Goal: Task Accomplishment & Management: Use online tool/utility

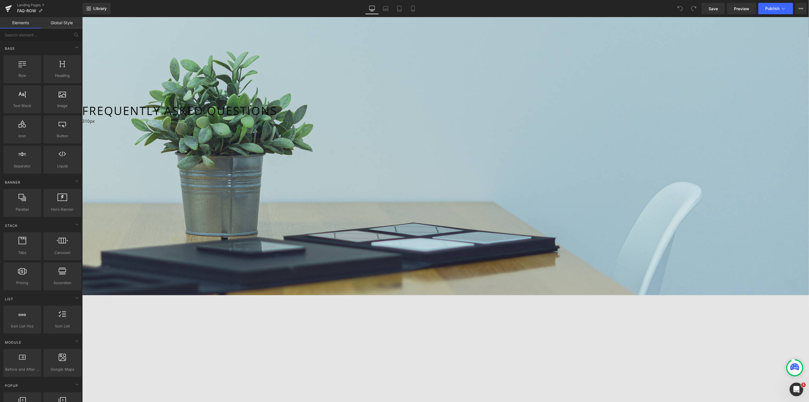
click at [82, 17] on icon "Main content" at bounding box center [82, 17] width 0 height 0
click at [696, 317] on p "To make sure you are seeing the most relevant FAQ page please see below for lin…" at bounding box center [264, 320] width 988 height 7
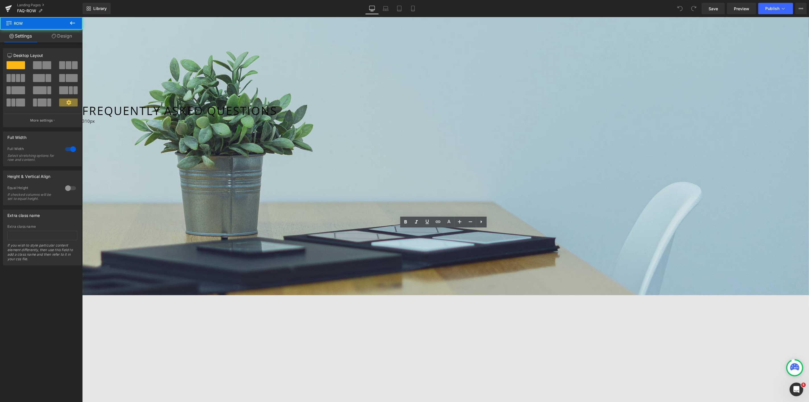
click at [800, 10] on icon at bounding box center [801, 8] width 5 height 5
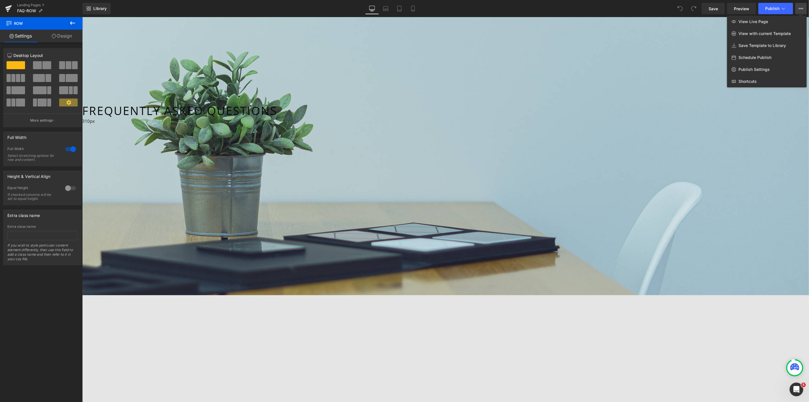
click at [190, 223] on div at bounding box center [445, 209] width 727 height 384
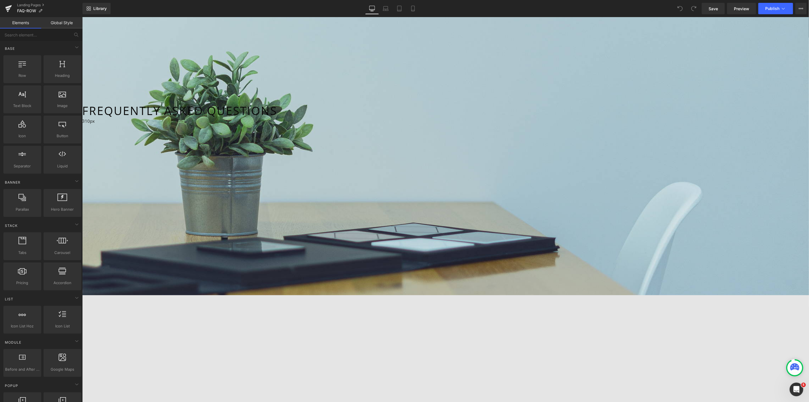
click at [82, 17] on icon "Main content" at bounding box center [82, 17] width 0 height 0
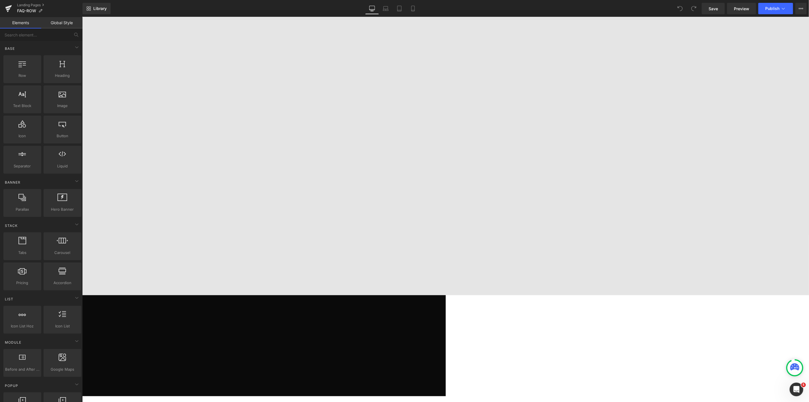
scroll to position [954, 0]
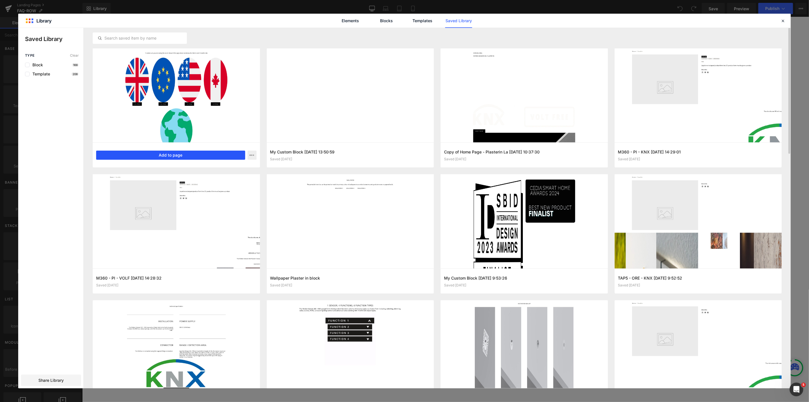
click at [166, 156] on button "Add to page" at bounding box center [170, 154] width 149 height 9
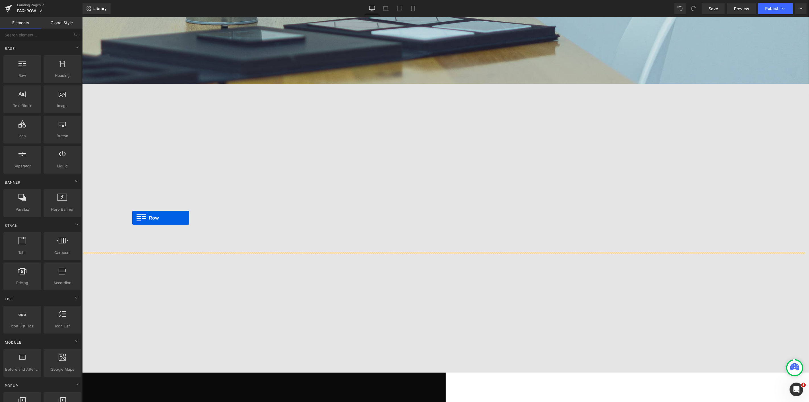
scroll to position [0, 0]
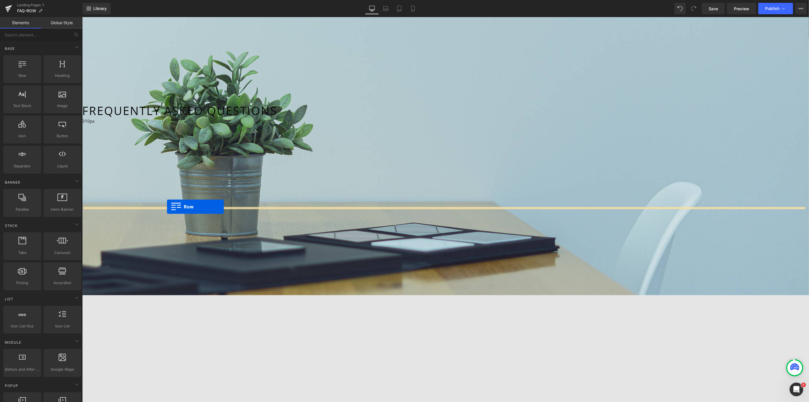
drag, startPoint x: 83, startPoint y: 164, endPoint x: 167, endPoint y: 206, distance: 93.6
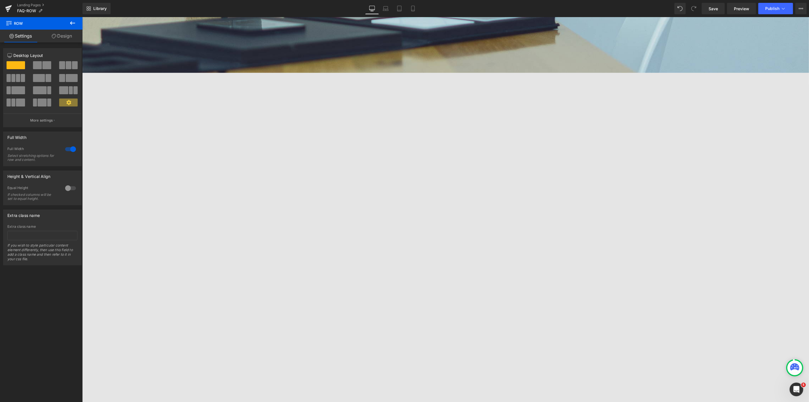
click at [82, 17] on icon "Main content" at bounding box center [82, 17] width 0 height 0
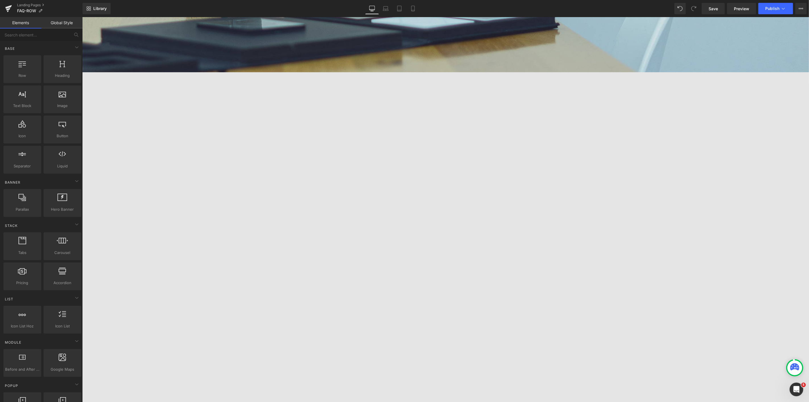
click at [82, 17] on span "Button" at bounding box center [82, 17] width 0 height 0
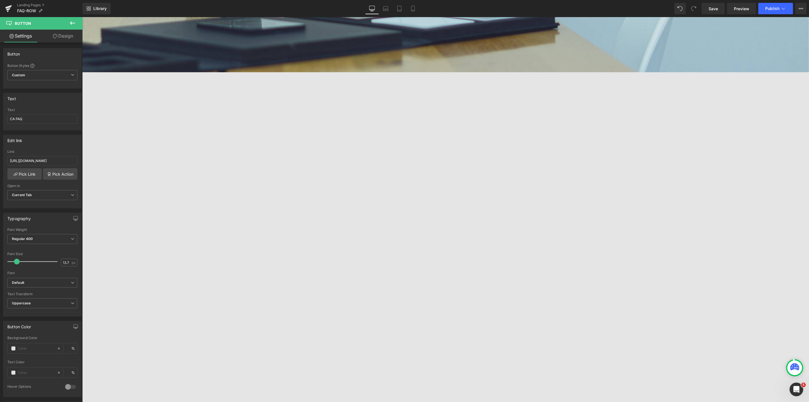
click at [82, 17] on span "Button" at bounding box center [82, 17] width 0 height 0
click at [710, 8] on span "Save" at bounding box center [712, 9] width 9 height 6
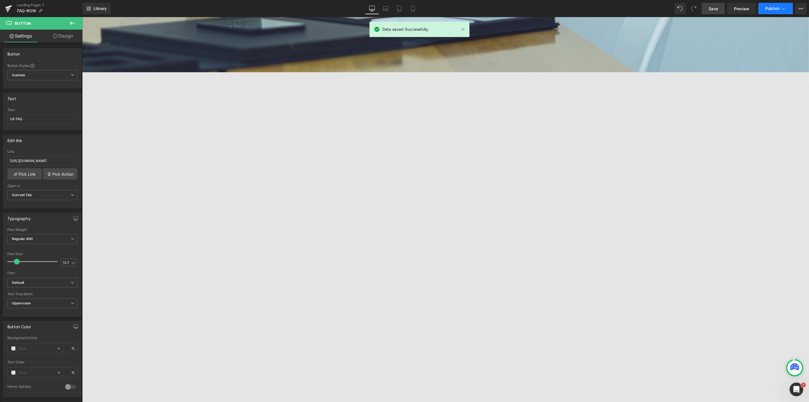
click at [777, 7] on span "Publish" at bounding box center [772, 8] width 14 height 5
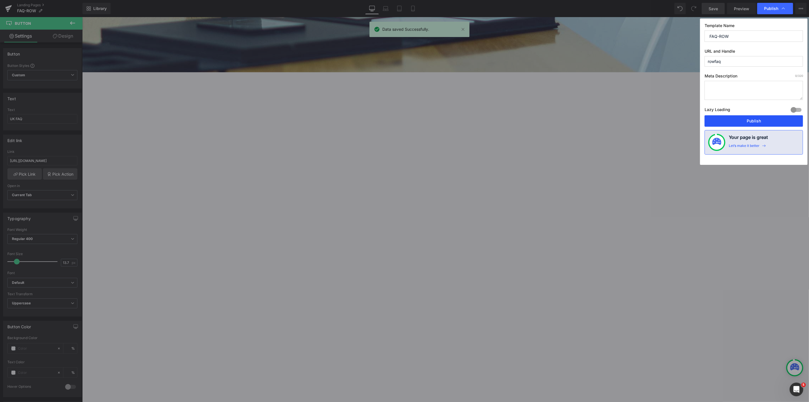
click at [743, 118] on button "Publish" at bounding box center [753, 120] width 98 height 11
